Goal: Transaction & Acquisition: Obtain resource

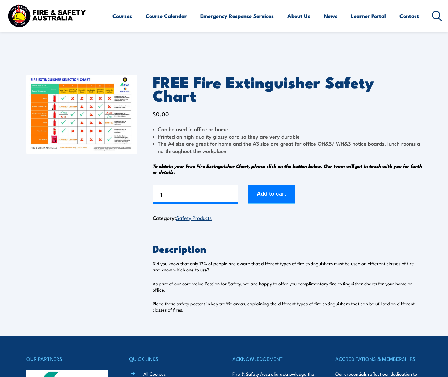
click at [76, 124] on img at bounding box center [81, 114] width 111 height 79
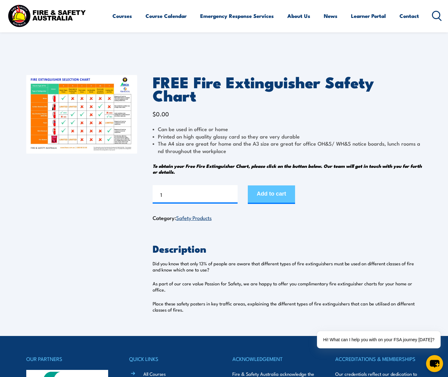
click at [276, 186] on button "Add to cart" at bounding box center [271, 195] width 47 height 19
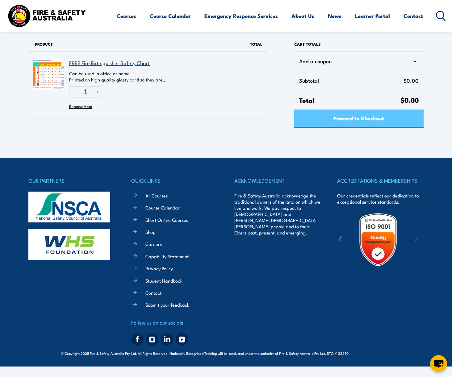
click at [339, 116] on span "Proceed to Checkout" at bounding box center [359, 118] width 51 height 16
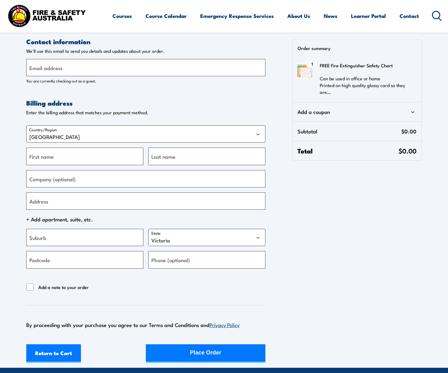
select select "VIC"
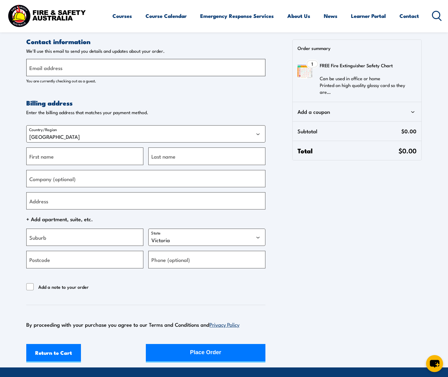
click at [69, 71] on input "Email address" at bounding box center [145, 67] width 239 height 17
type input "matt.butterworth@epigr"
